Goal: Information Seeking & Learning: Learn about a topic

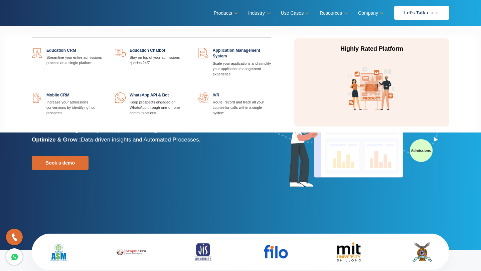
click at [188, 93] on link at bounding box center [188, 93] width 0 height 0
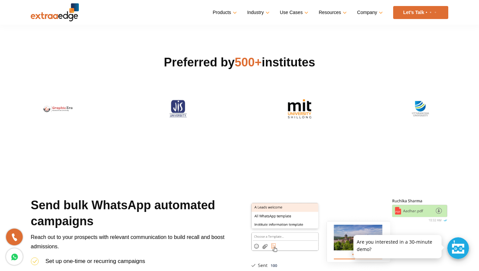
scroll to position [125, 0]
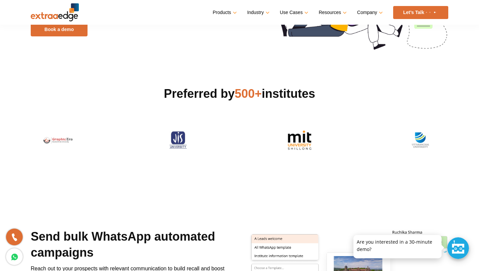
click at [457, 246] on div at bounding box center [458, 248] width 22 height 22
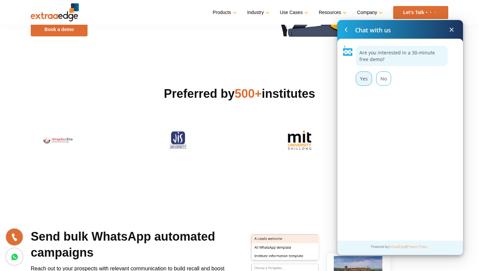
click at [362, 76] on div "Yes" at bounding box center [364, 78] width 16 height 14
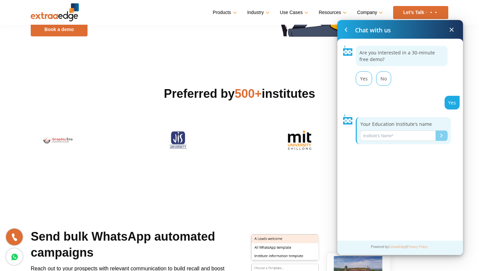
click at [377, 138] on input "Name*" at bounding box center [397, 136] width 75 height 10
click at [452, 31] on span at bounding box center [452, 30] width 8 height 8
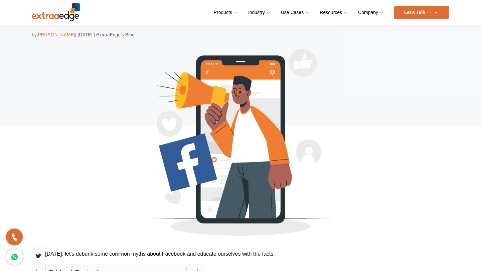
scroll to position [269, 0]
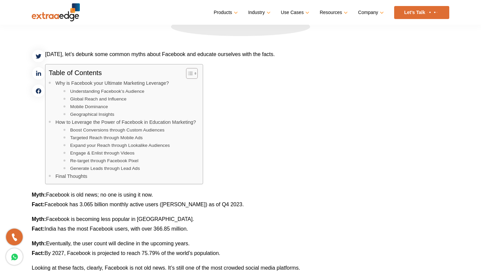
click at [105, 131] on link "Boost Conversions through Custom Audiences" at bounding box center [117, 130] width 94 height 7
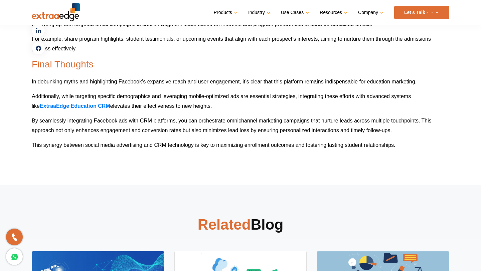
scroll to position [1495, 0]
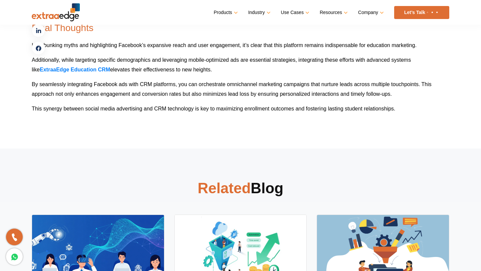
click at [14, 259] on icon at bounding box center [15, 257] width 8 height 10
